Goal: Information Seeking & Learning: Learn about a topic

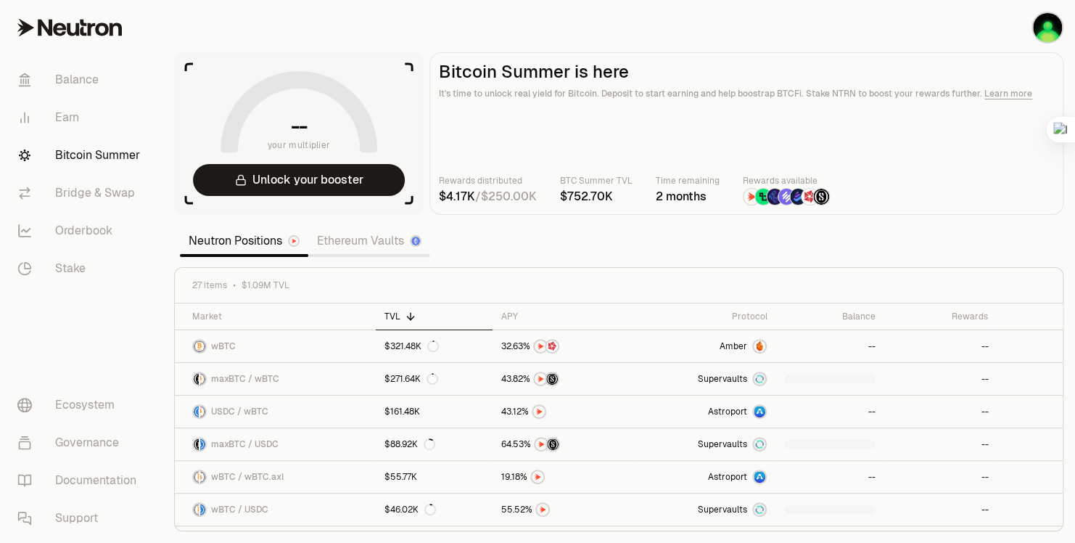
click at [262, 247] on link "Neutron Positions" at bounding box center [244, 240] width 128 height 29
click at [1034, 31] on img "button" at bounding box center [1047, 27] width 29 height 29
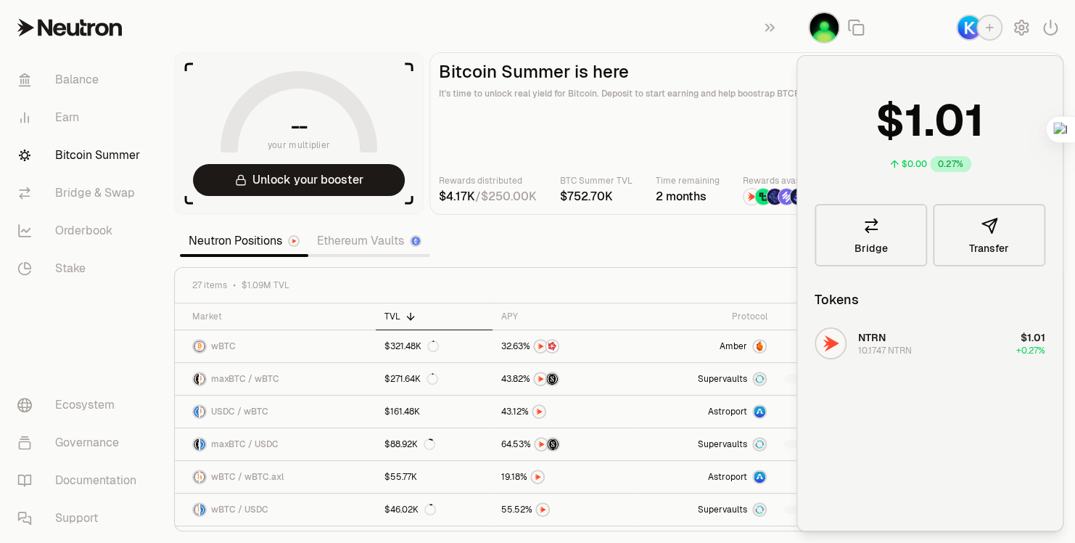
click at [734, 125] on main "Bitcoin Summer is here It's time to unlock real yield for Bitcoin. Deposit to s…" at bounding box center [746, 133] width 634 height 163
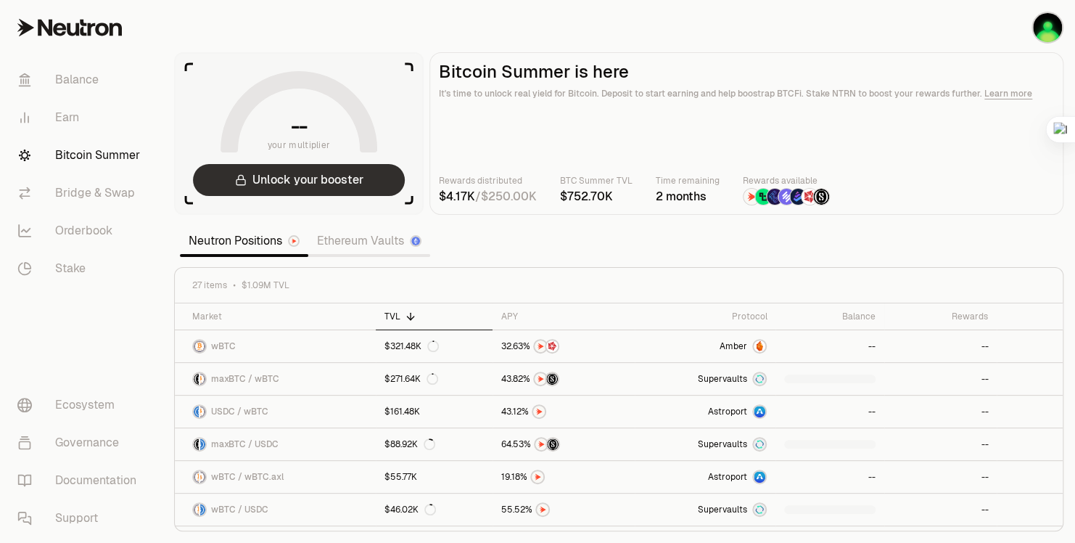
click at [342, 192] on button "Unlock your booster" at bounding box center [299, 180] width 212 height 32
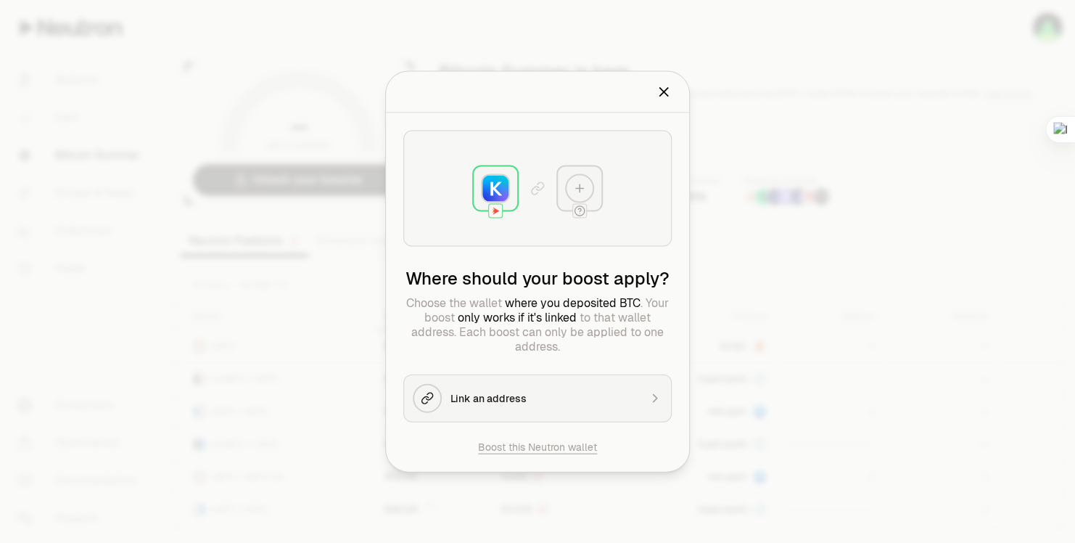
click at [665, 93] on icon "Close" at bounding box center [664, 92] width 8 height 8
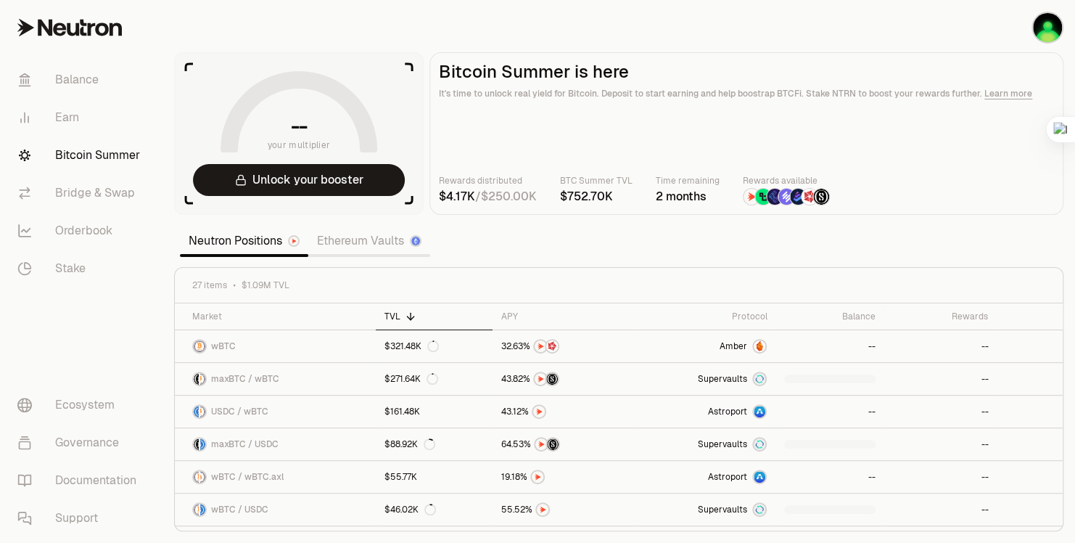
click at [350, 251] on link "Ethereum Vaults" at bounding box center [369, 240] width 122 height 29
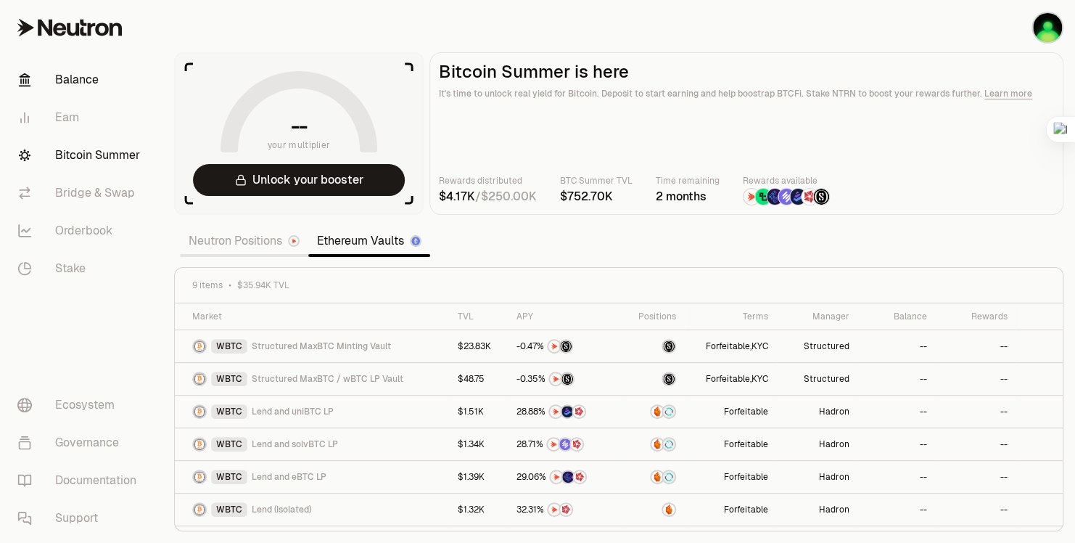
click at [104, 77] on link "Balance" at bounding box center [81, 80] width 151 height 38
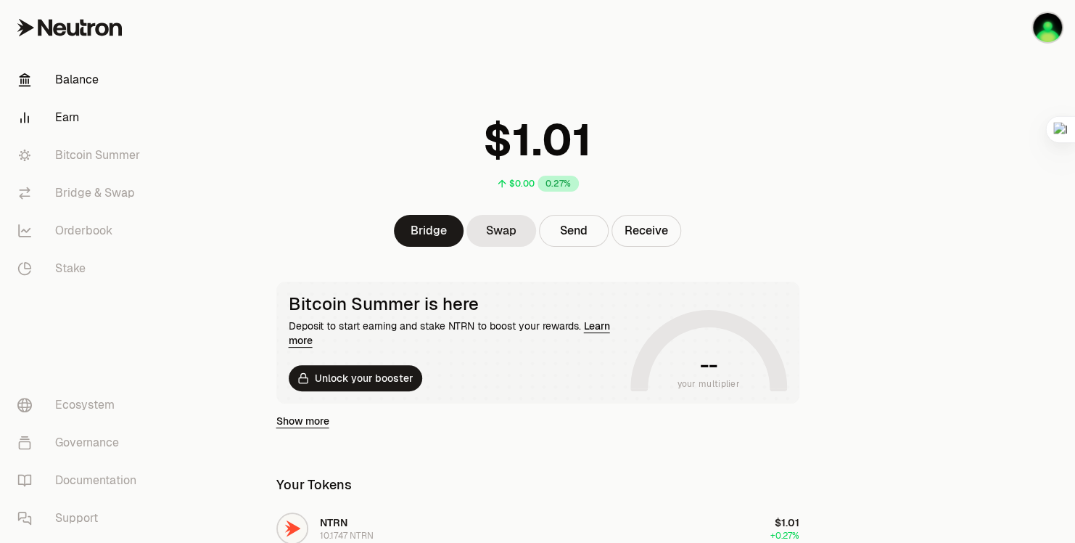
click at [61, 110] on link "Earn" at bounding box center [81, 118] width 151 height 38
